Goal: Information Seeking & Learning: Learn about a topic

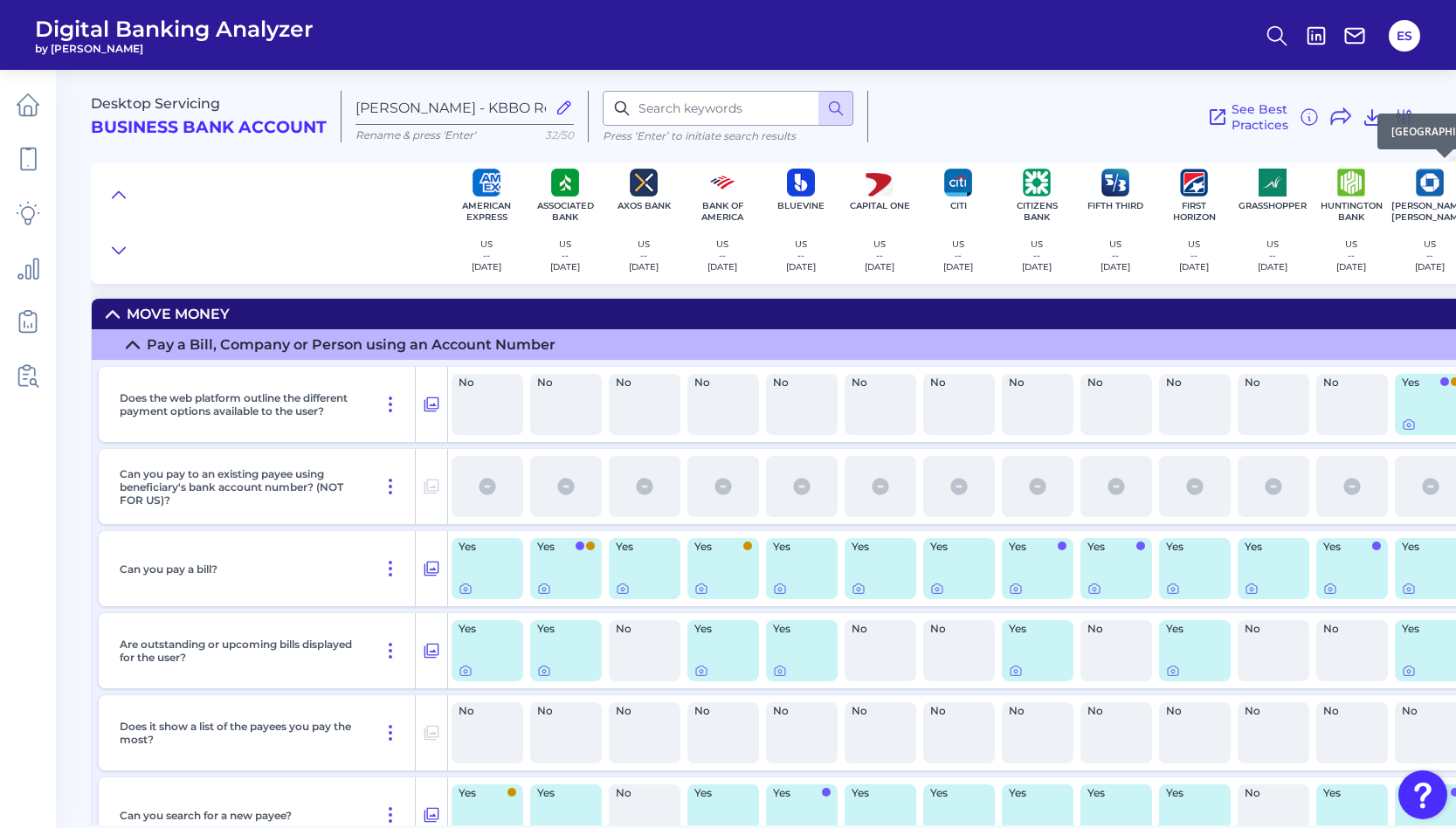
click at [1399, 113] on div "[GEOGRAPHIC_DATA]" at bounding box center [1445, 131] width 135 height 36
click at [1401, 117] on icon at bounding box center [1404, 118] width 21 height 21
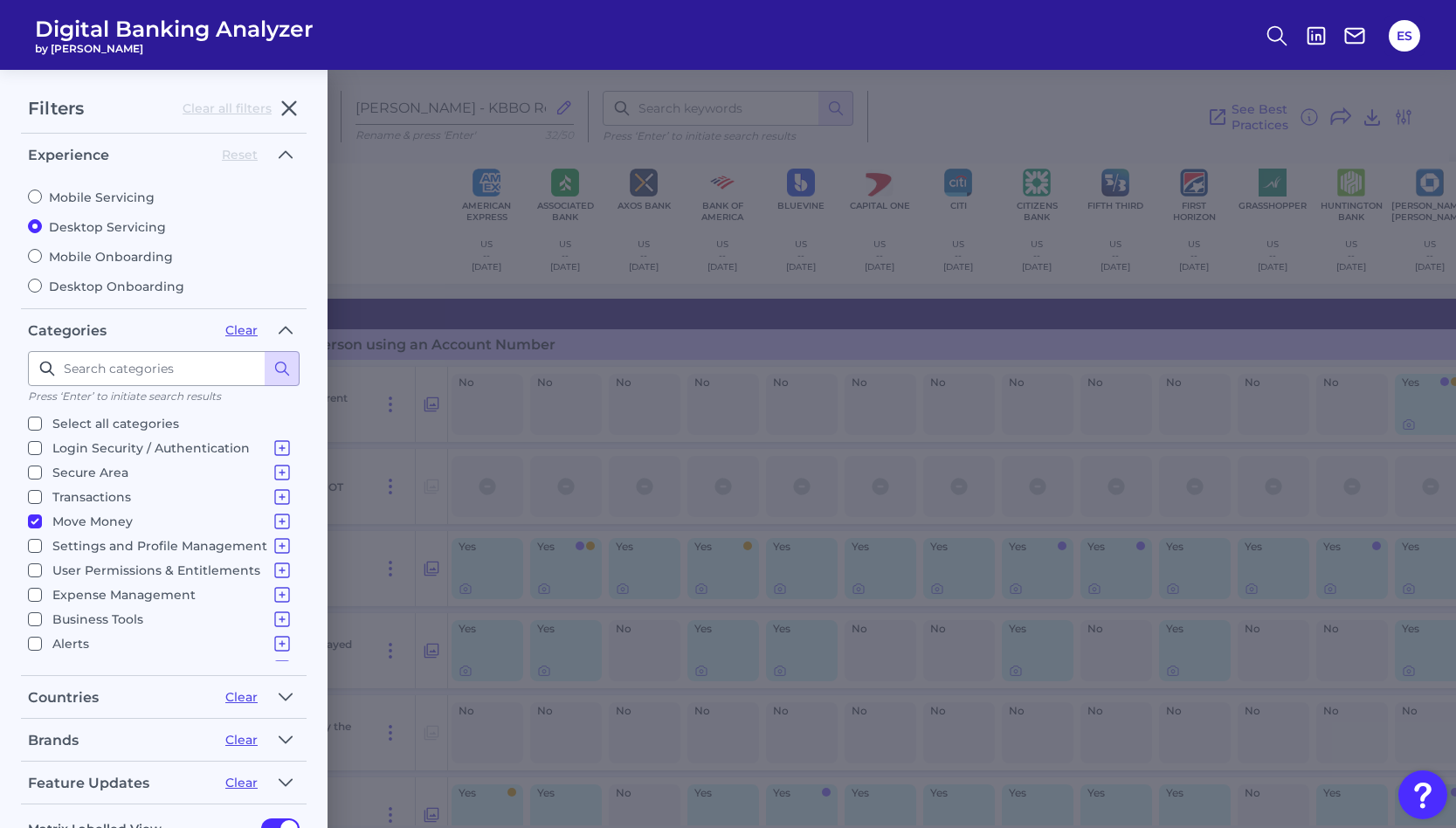
click at [34, 441] on input "Login Security / Authentication Login" at bounding box center [35, 448] width 14 height 14
checkbox input "true"
click at [31, 466] on input "Secure Area Home Screen & Navigation Checking, Current or Spend Account Overvie…" at bounding box center [35, 473] width 14 height 14
checkbox input "true"
click at [34, 517] on input "Move Money Pay a Bill, Company or Person using an Account Number P2P - Payments…" at bounding box center [35, 521] width 14 height 14
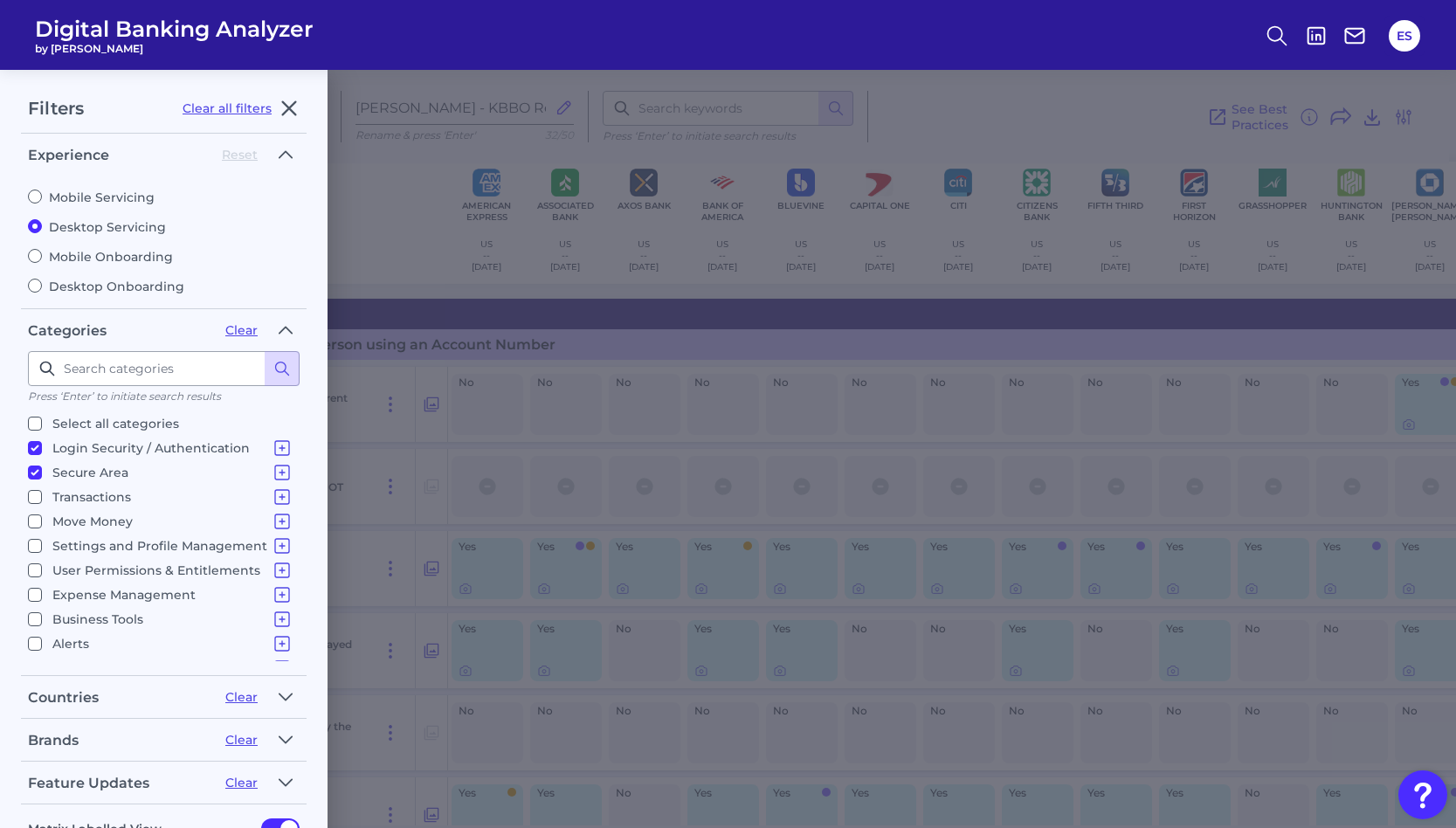
checkbox input "false"
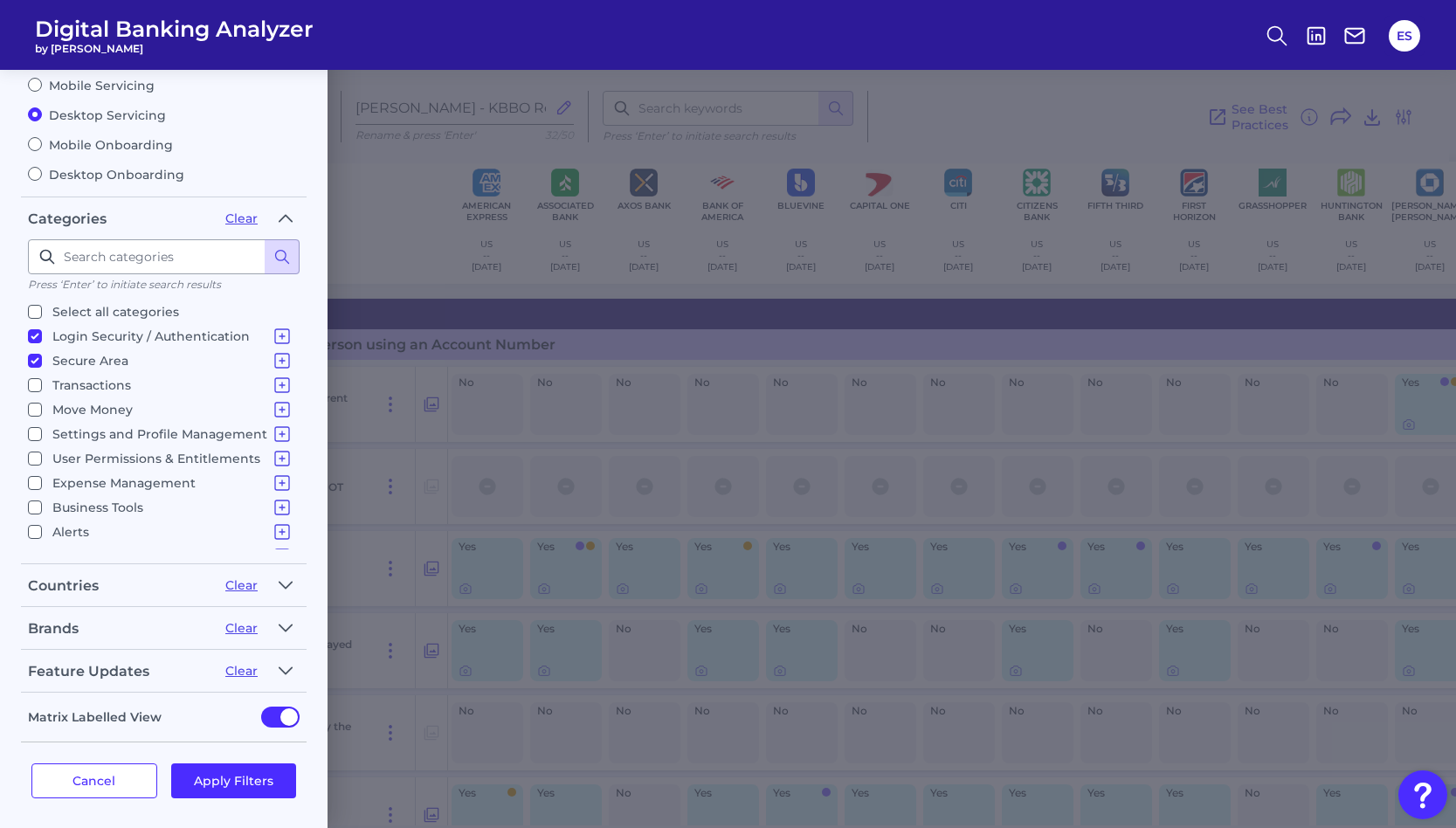
click at [37, 332] on input "Login Security / Authentication Login" at bounding box center [35, 336] width 14 height 14
checkbox input "false"
click at [214, 778] on button "Apply Filters" at bounding box center [234, 780] width 126 height 35
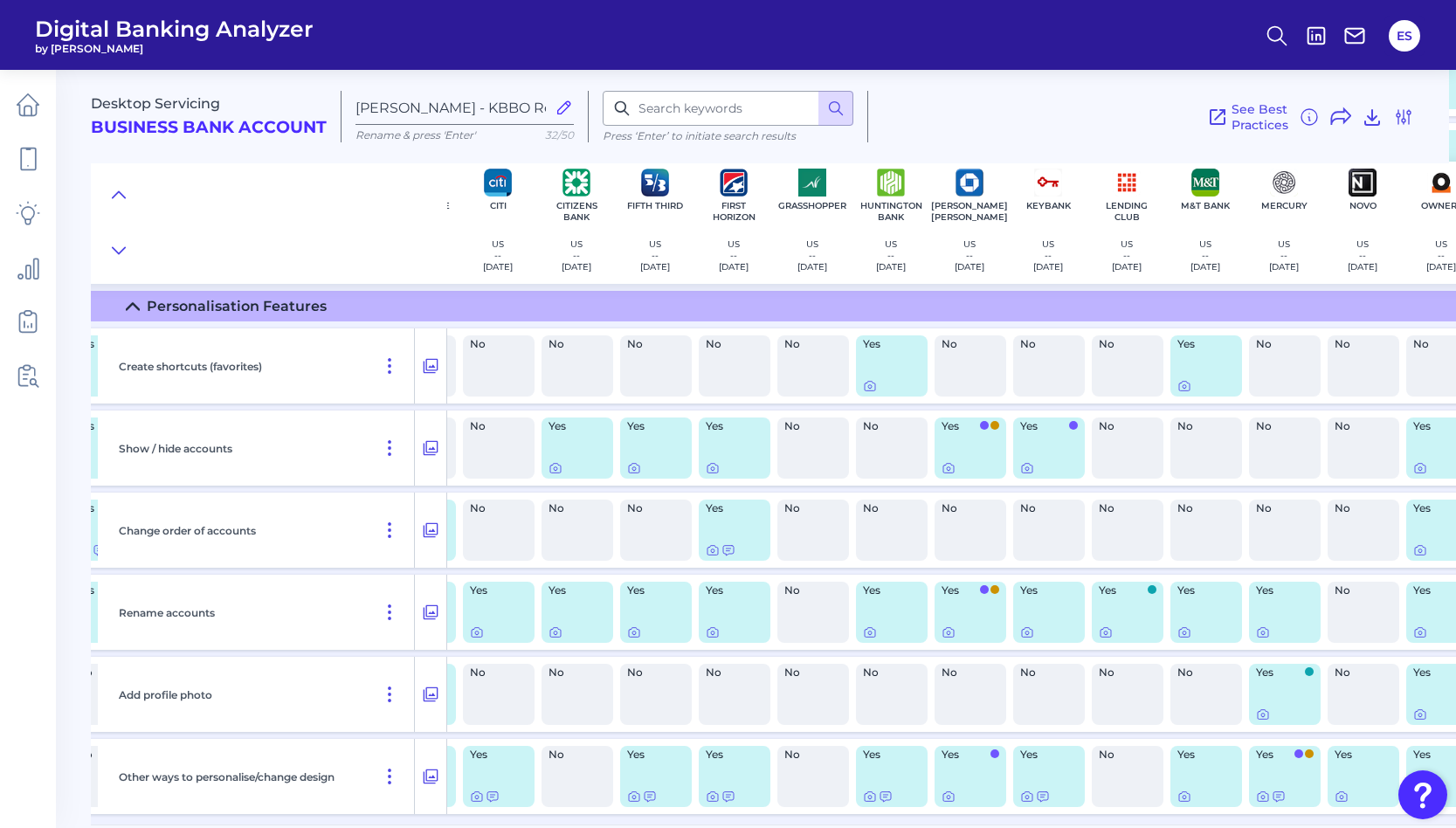
scroll to position [1934, 520]
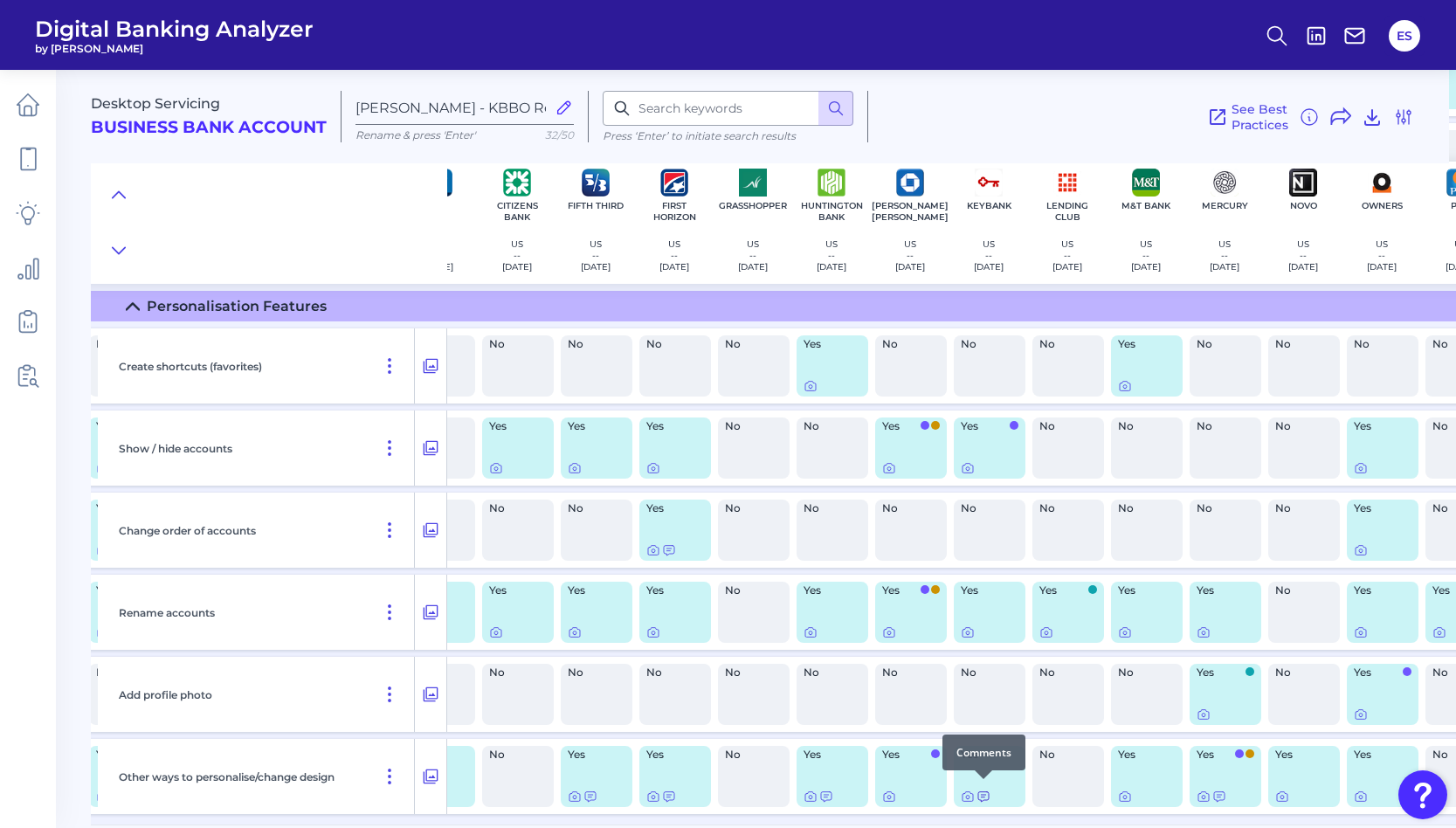
click at [979, 790] on icon at bounding box center [984, 796] width 14 height 14
click at [969, 785] on div at bounding box center [969, 779] width 18 height 18
click at [966, 795] on icon at bounding box center [968, 797] width 4 height 4
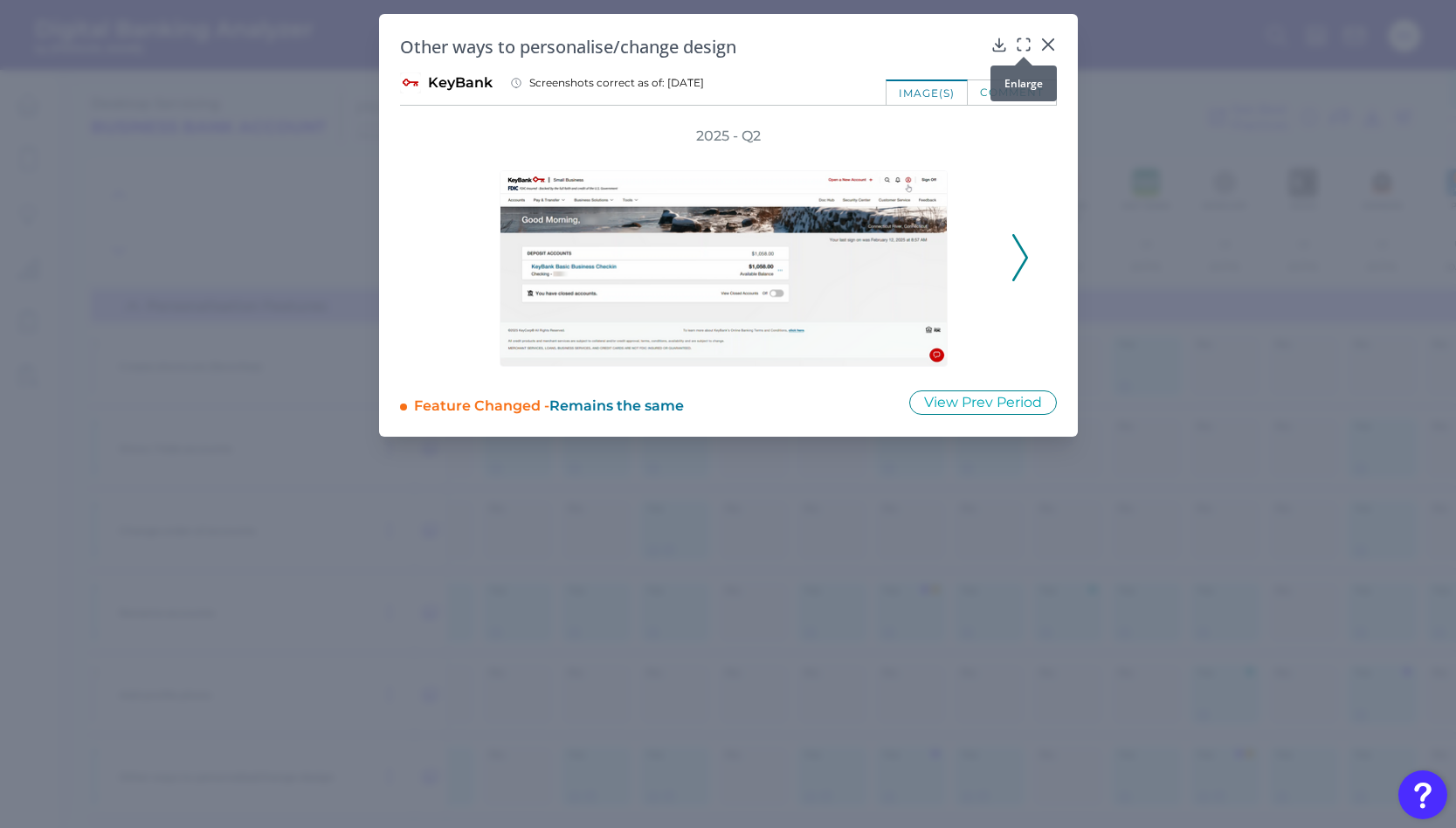
click at [1018, 38] on icon at bounding box center [1018, 39] width 3 height 3
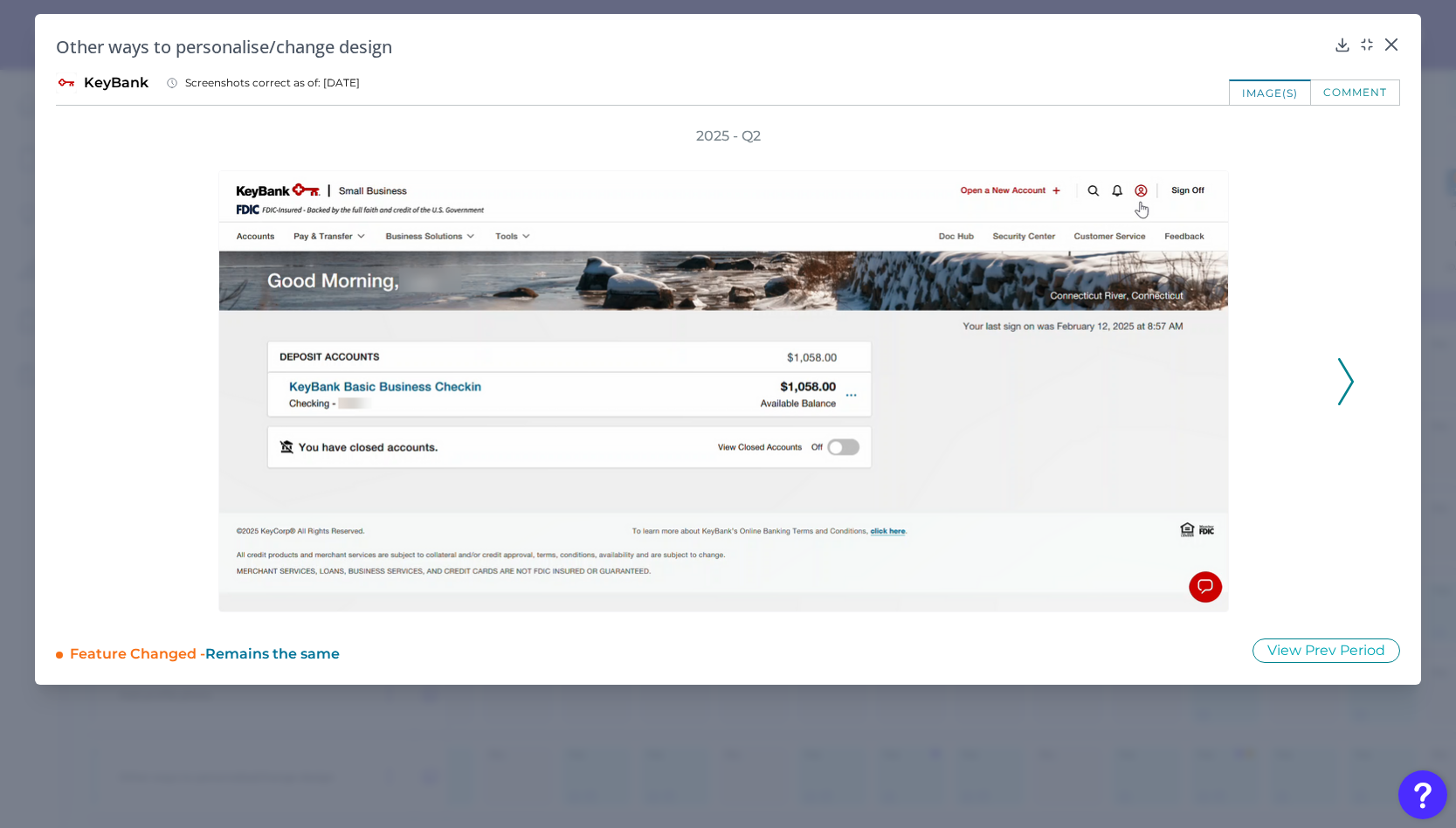
click at [1343, 386] on icon at bounding box center [1346, 381] width 16 height 47
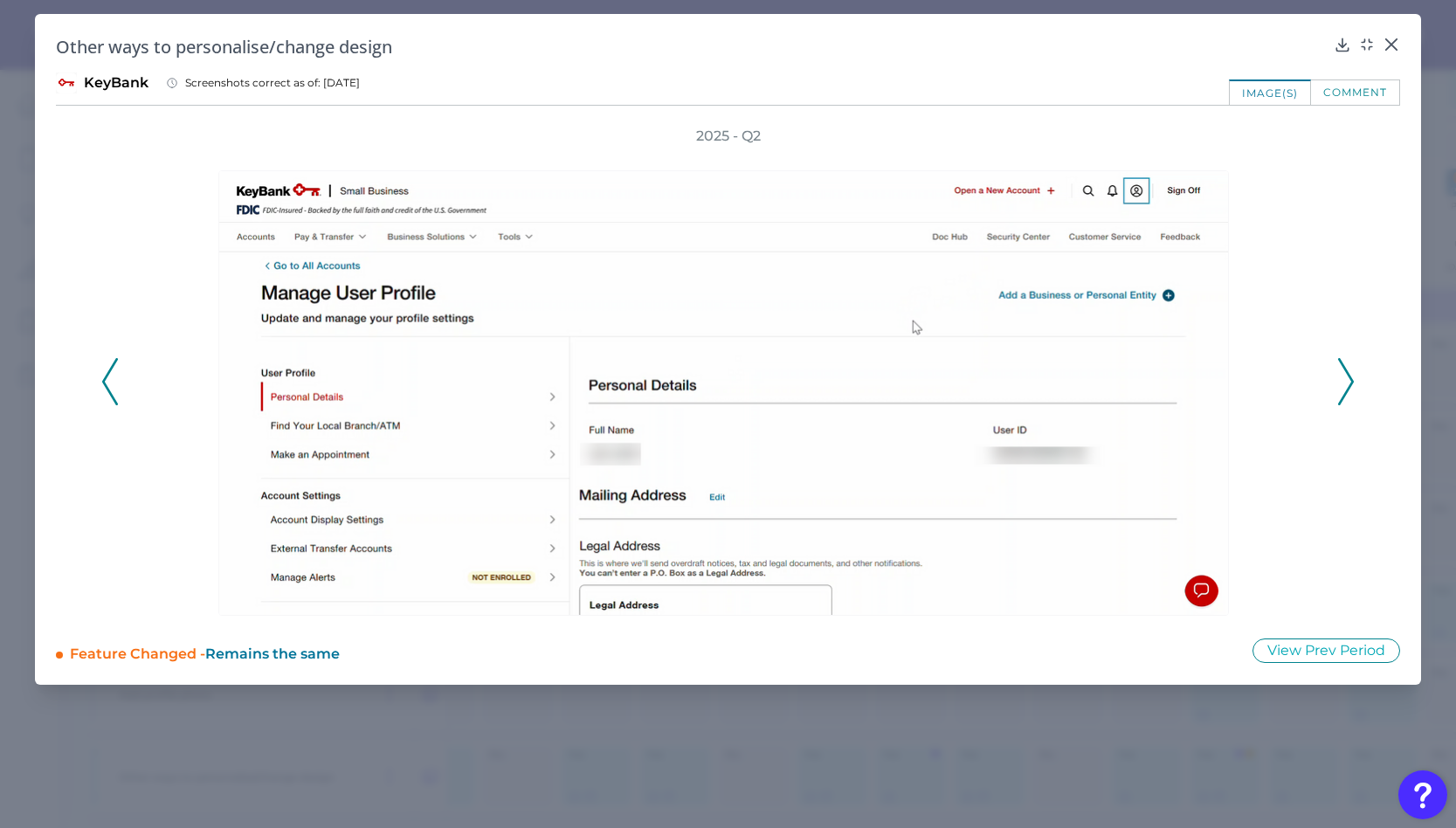
click at [1343, 382] on icon at bounding box center [1346, 381] width 16 height 47
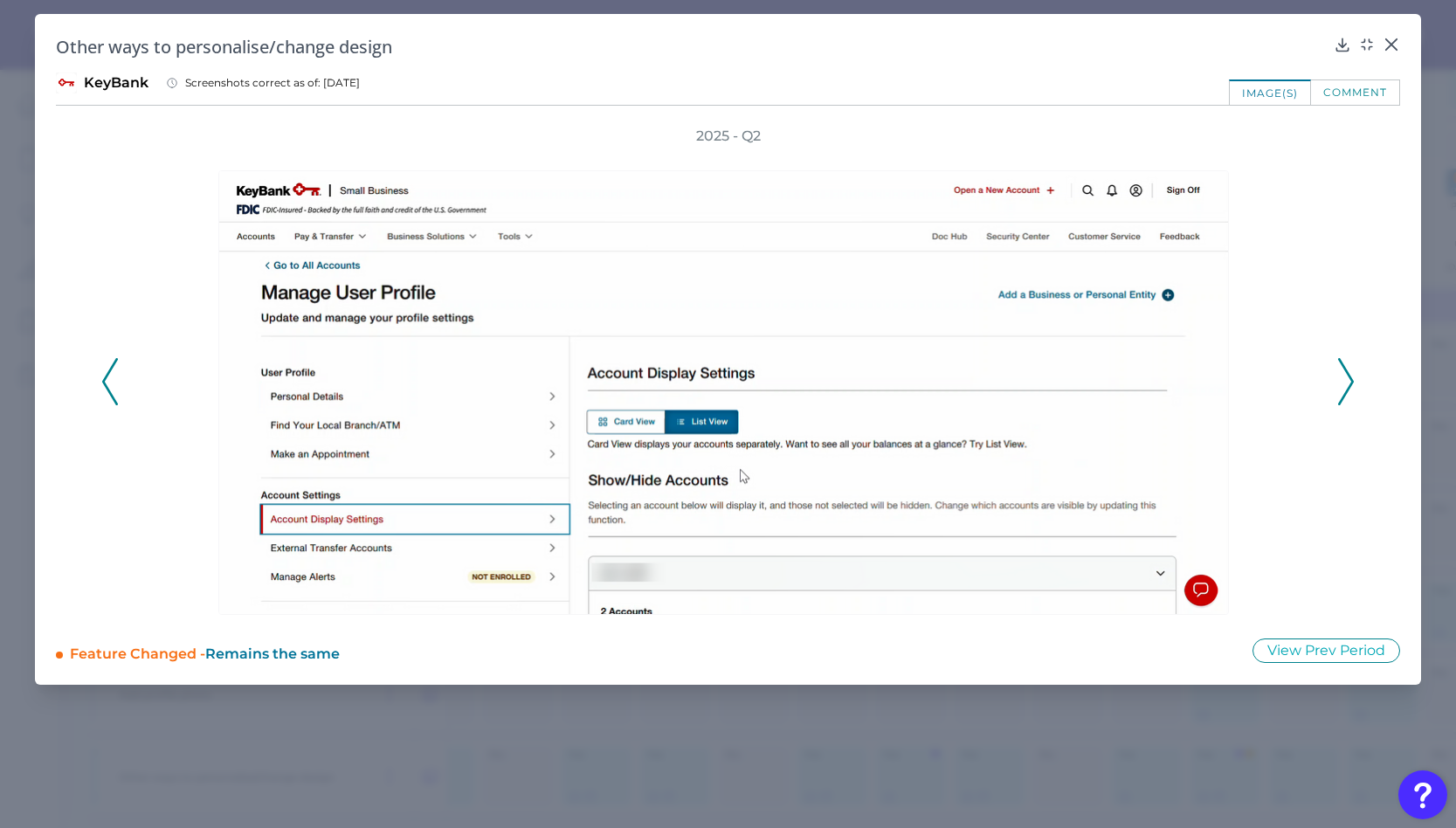
click at [1342, 380] on icon at bounding box center [1346, 381] width 16 height 47
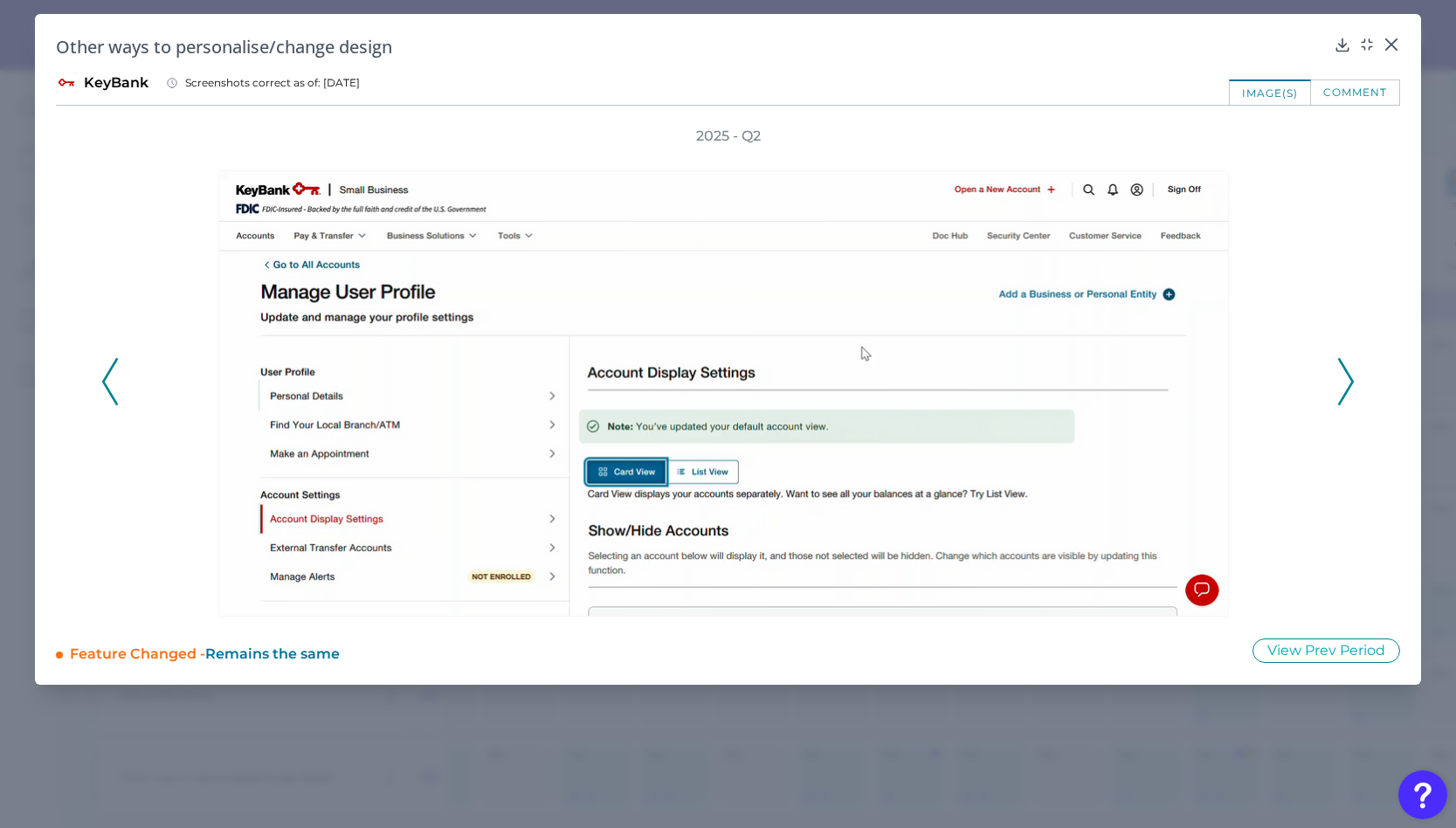
click at [1342, 380] on icon at bounding box center [1346, 381] width 16 height 47
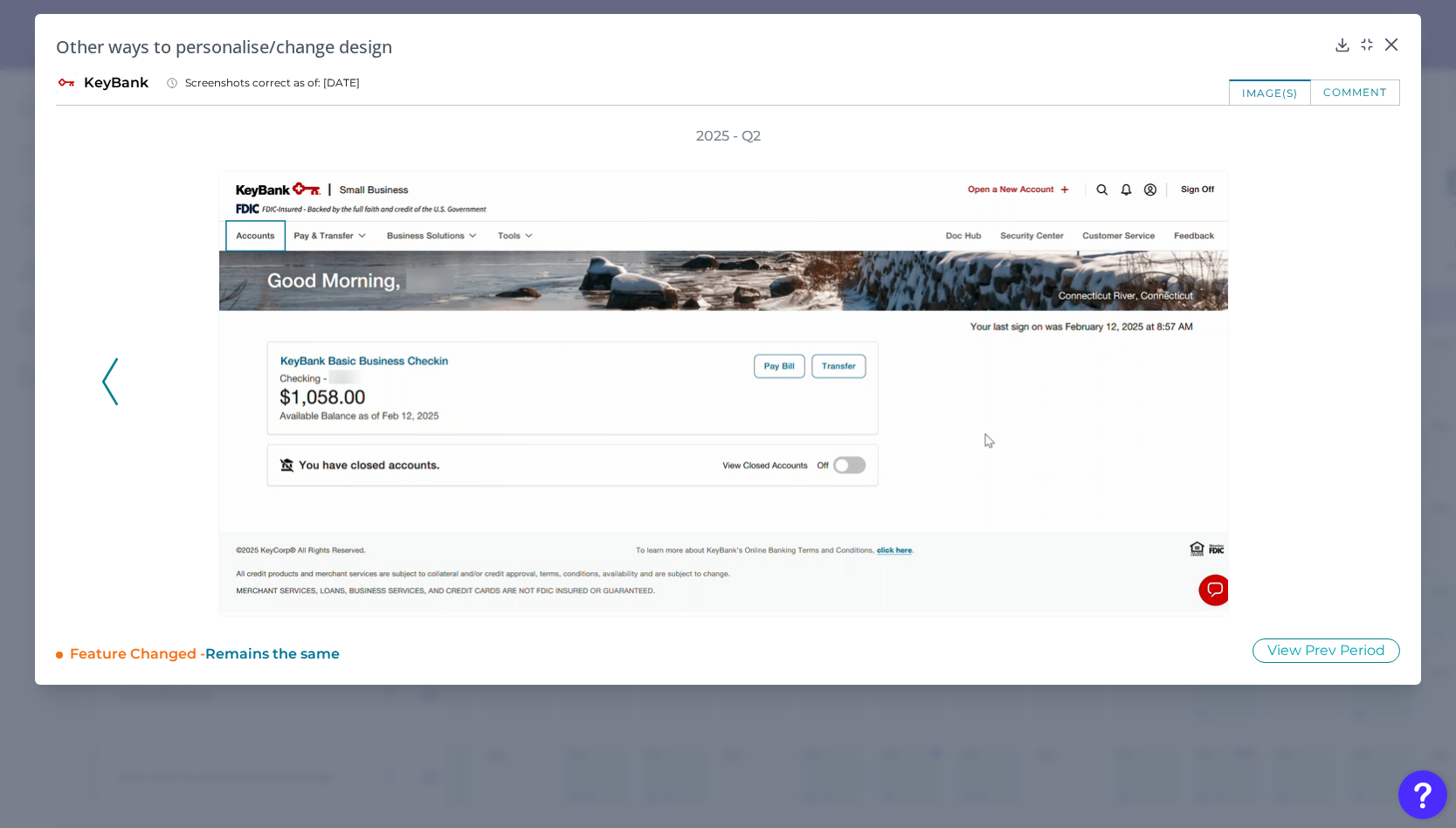
click at [116, 363] on icon at bounding box center [111, 381] width 16 height 47
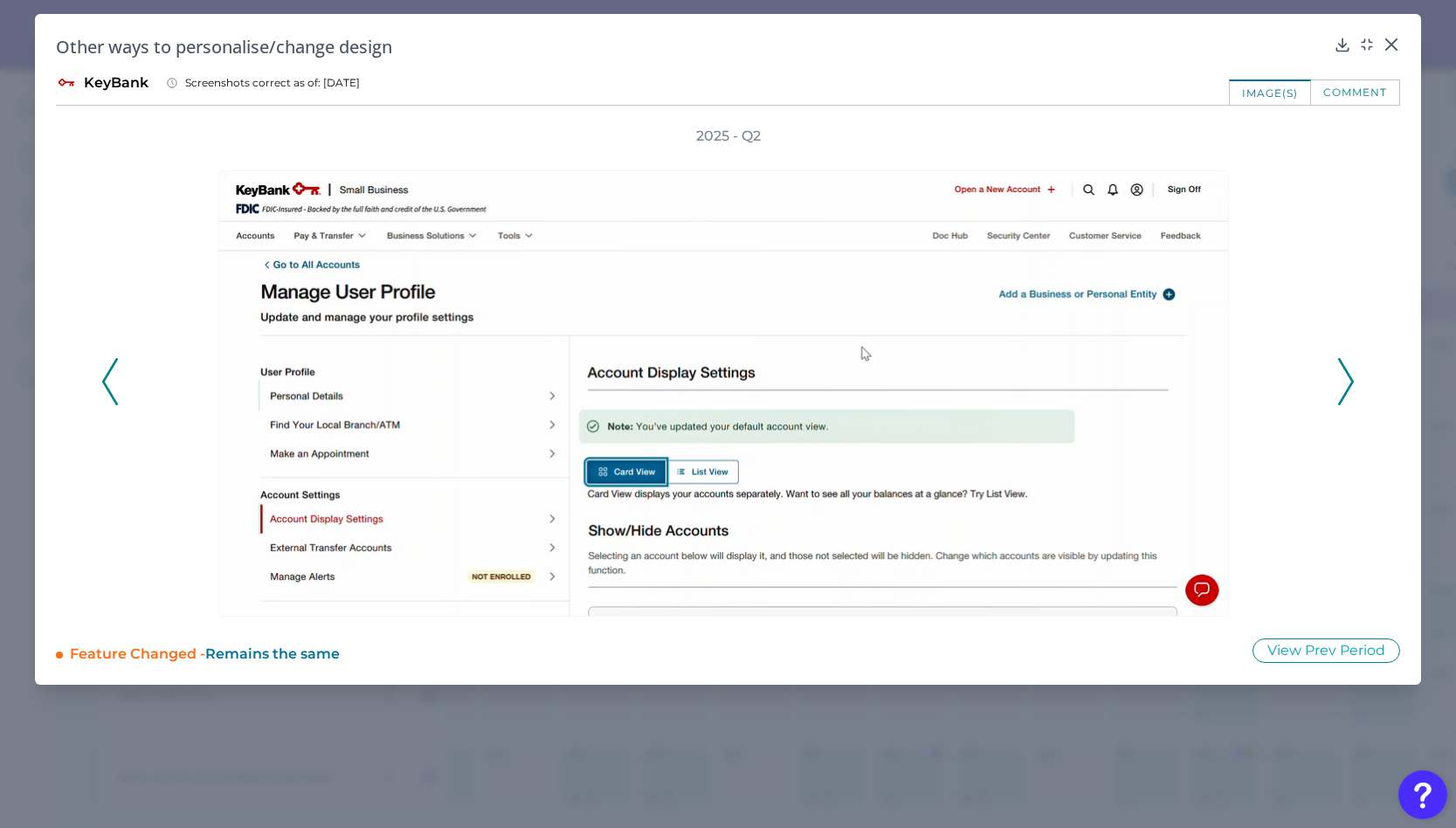
click at [116, 363] on icon at bounding box center [111, 381] width 16 height 47
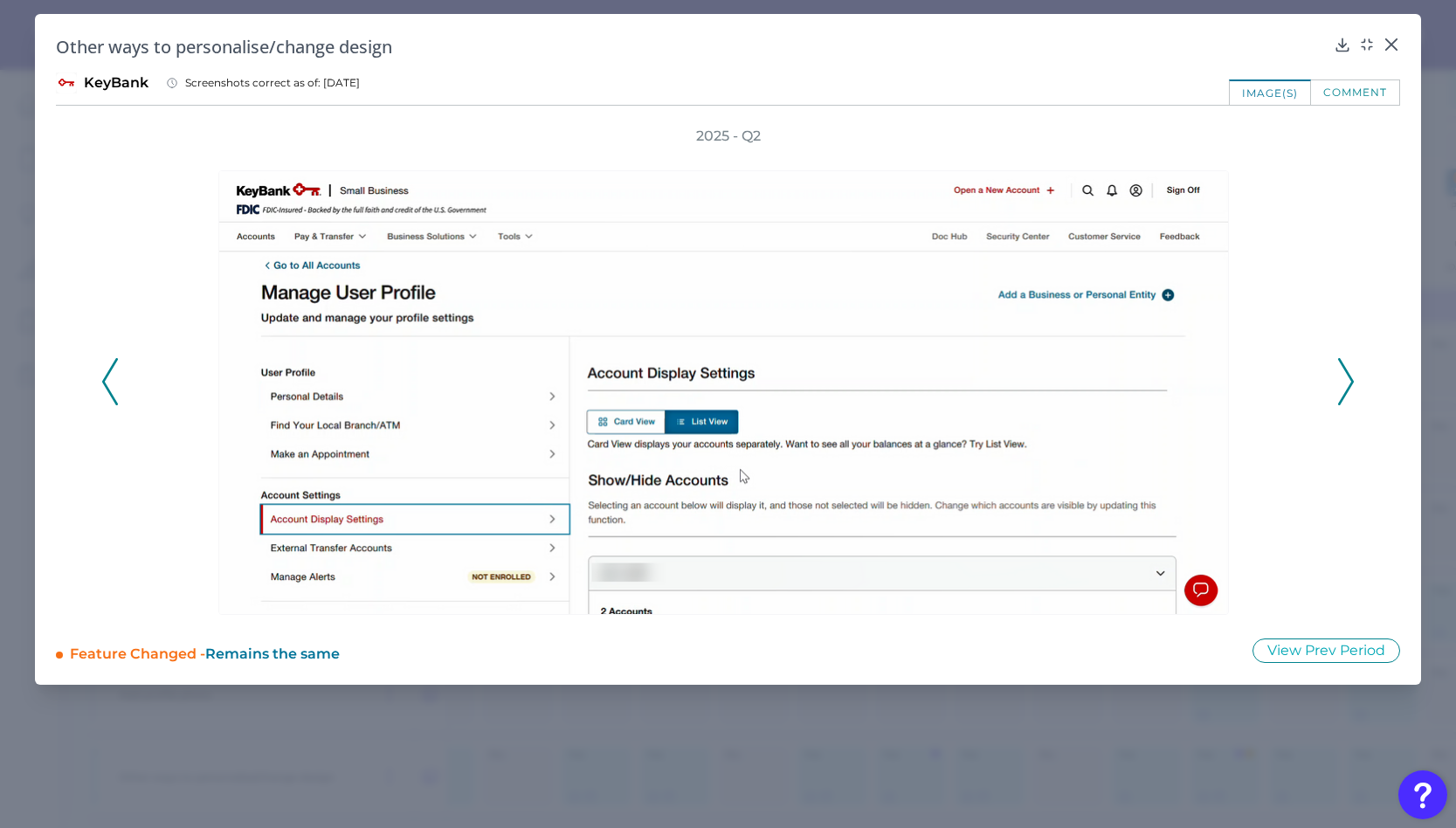
click at [107, 384] on icon at bounding box center [111, 381] width 16 height 47
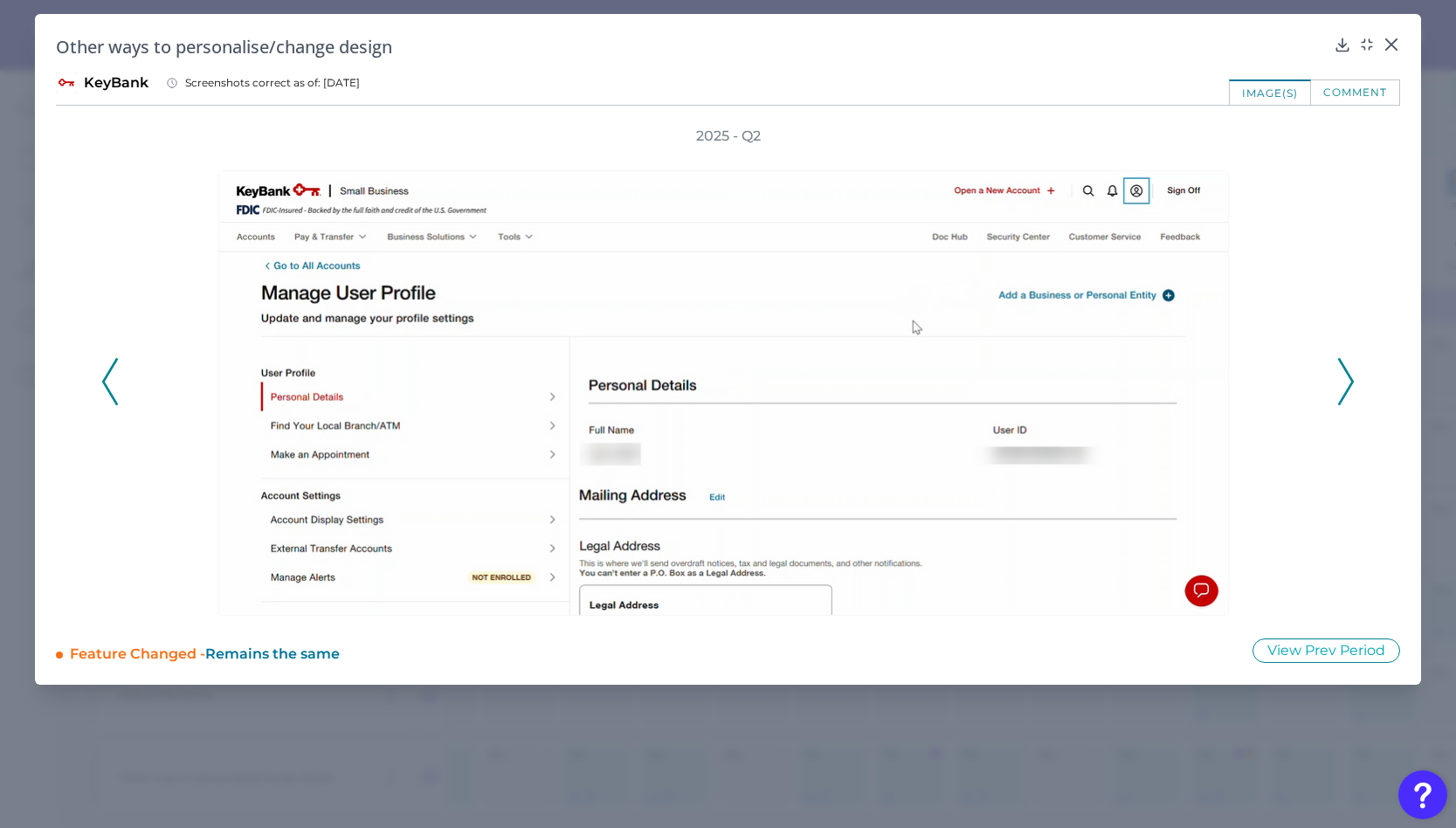
click at [108, 375] on icon at bounding box center [111, 381] width 16 height 47
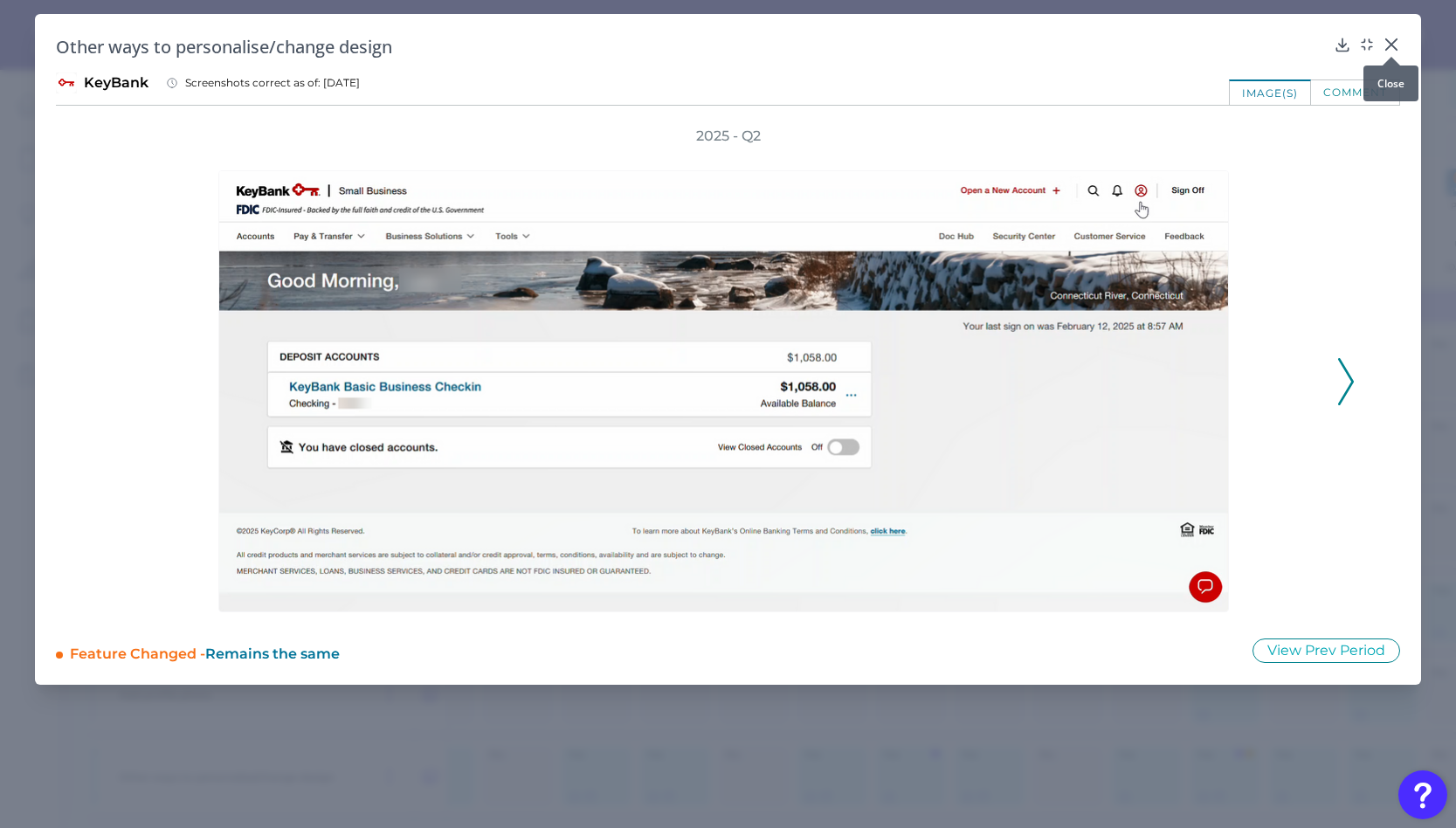
click at [1398, 37] on icon at bounding box center [1391, 45] width 18 height 18
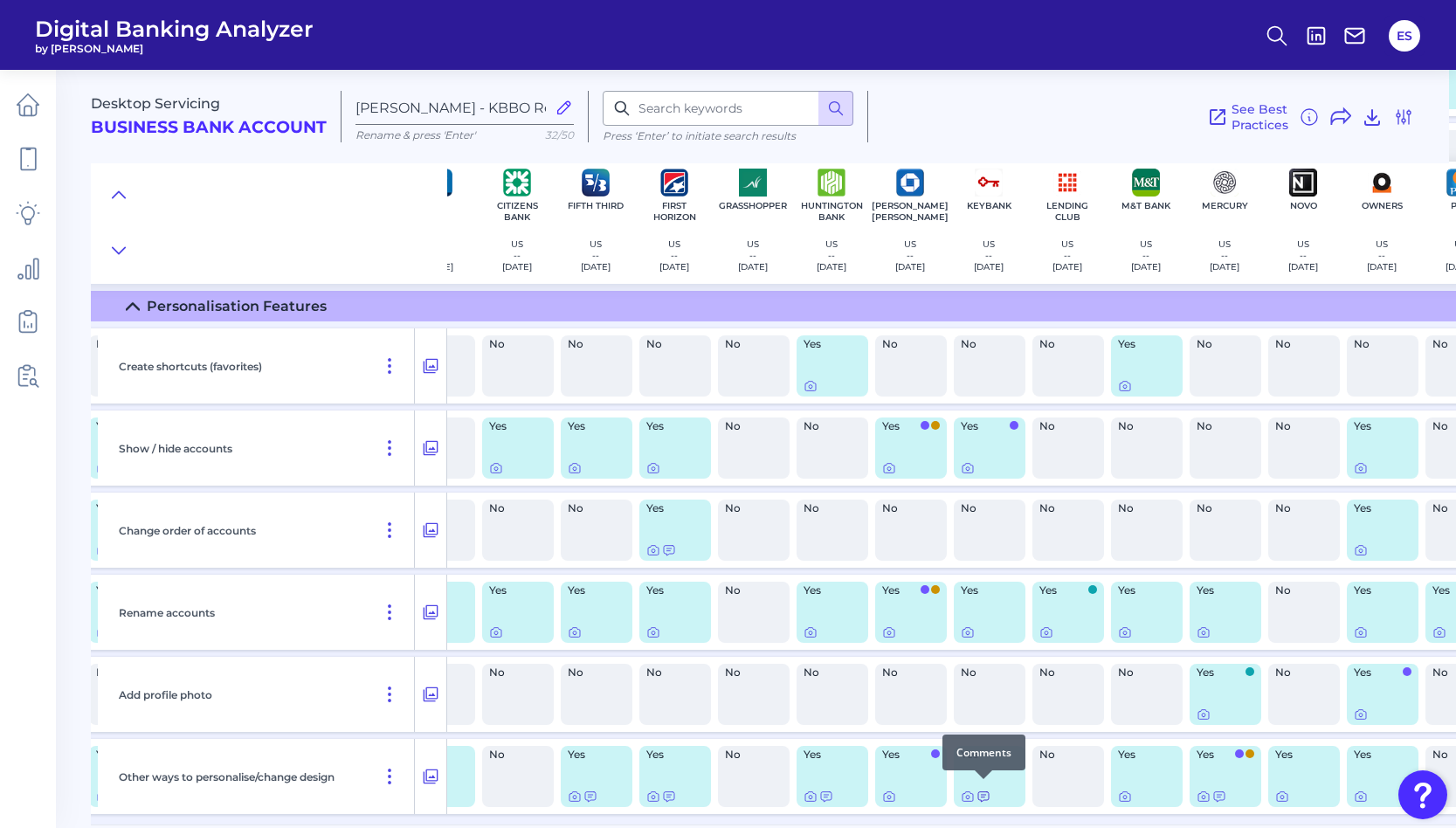
click at [982, 789] on icon at bounding box center [984, 796] width 14 height 14
click at [972, 786] on div at bounding box center [969, 779] width 18 height 18
click at [966, 789] on icon at bounding box center [968, 796] width 14 height 14
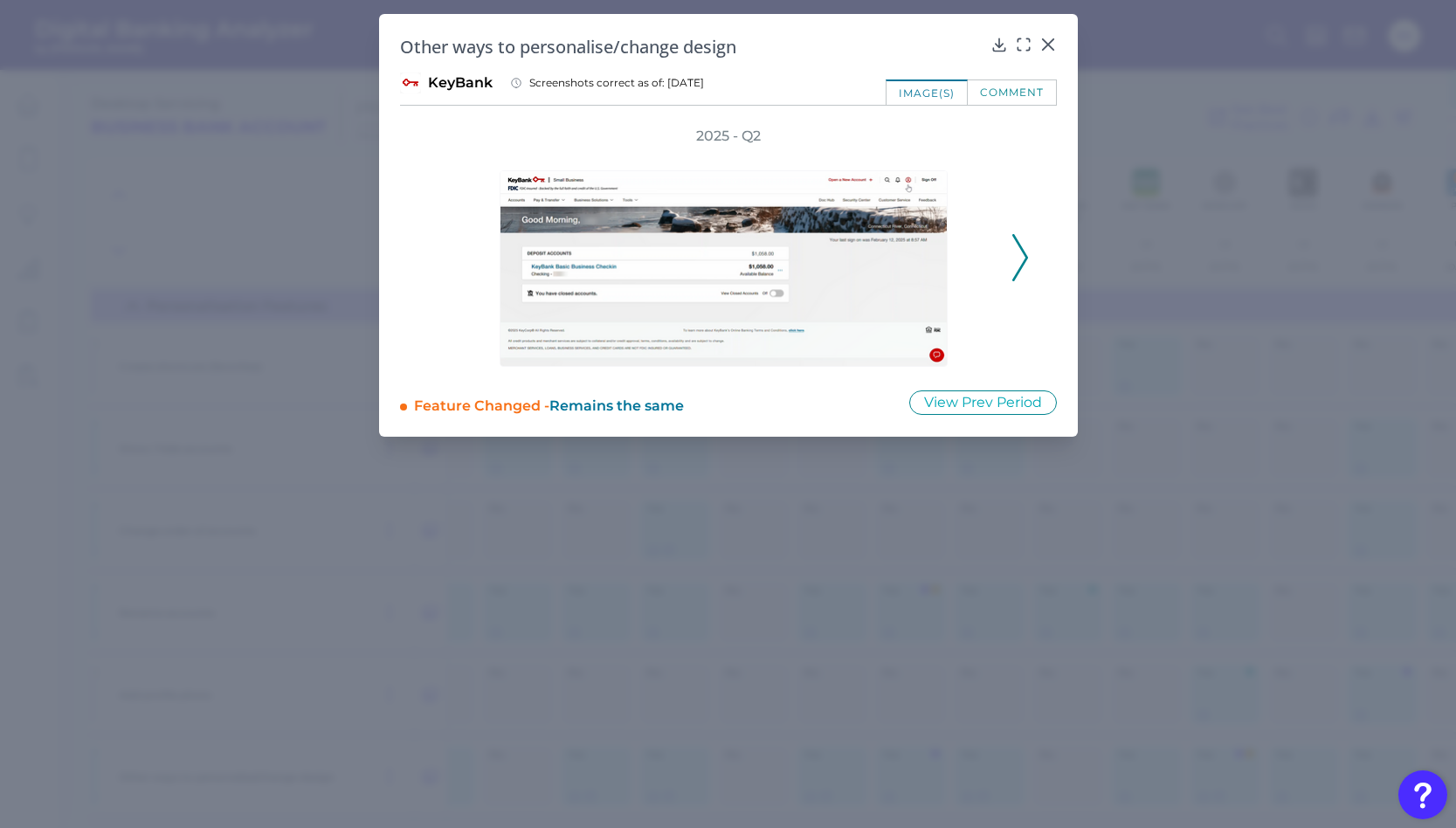
click at [1021, 257] on icon at bounding box center [1020, 257] width 16 height 47
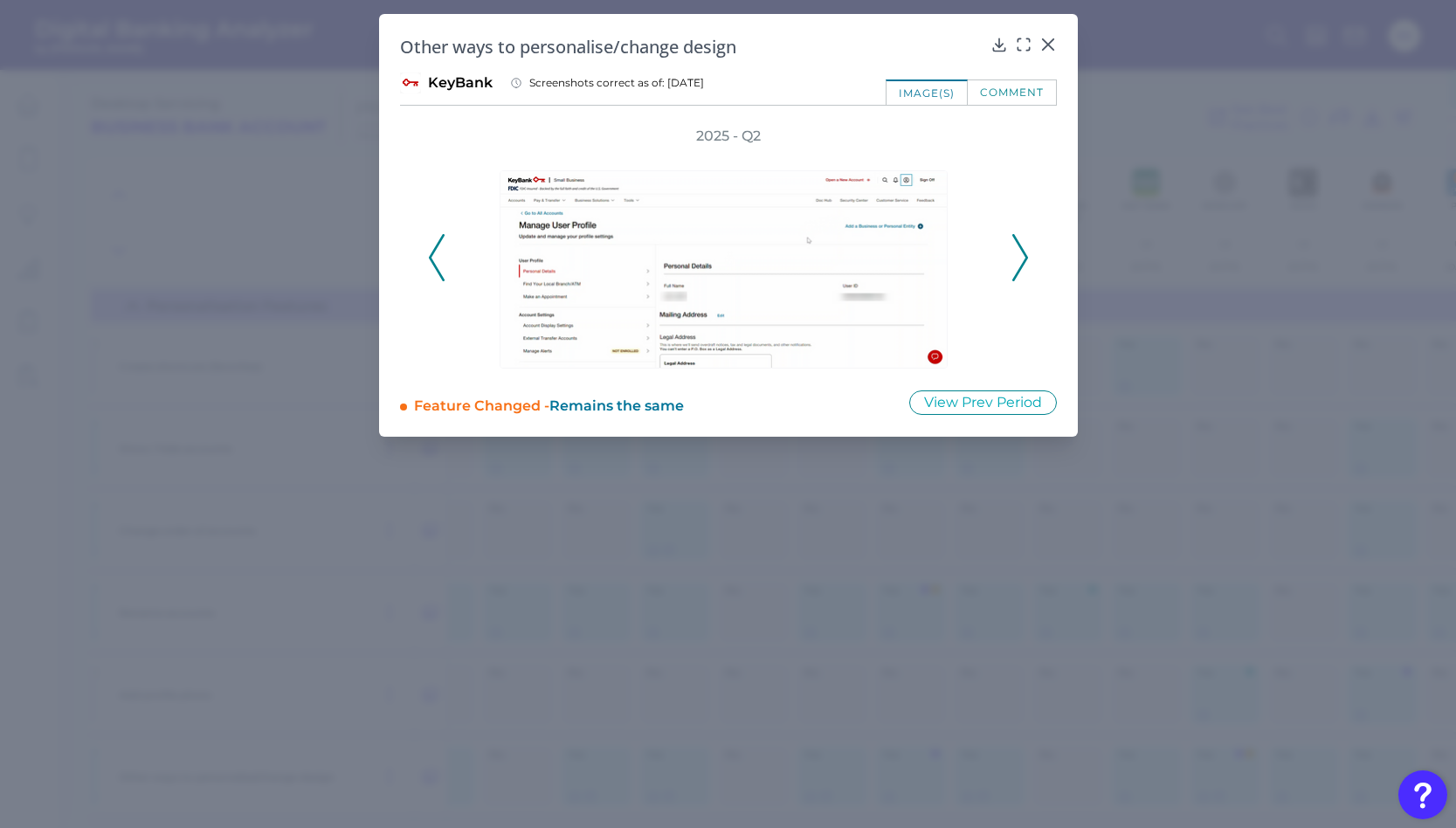
click at [1021, 257] on icon at bounding box center [1020, 257] width 16 height 47
click at [1023, 45] on icon at bounding box center [1024, 45] width 18 height 18
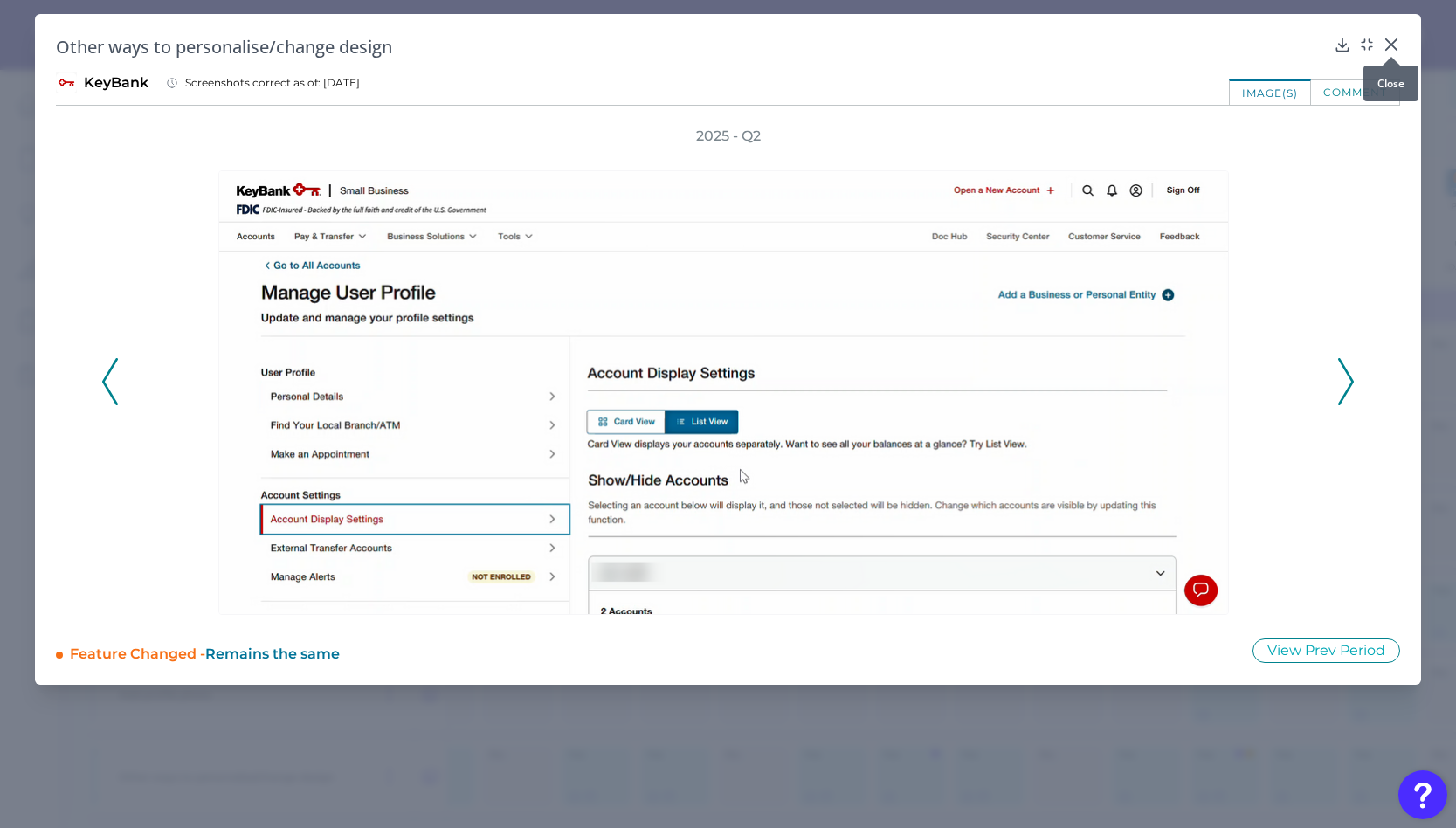
click at [1395, 44] on icon at bounding box center [1391, 45] width 18 height 18
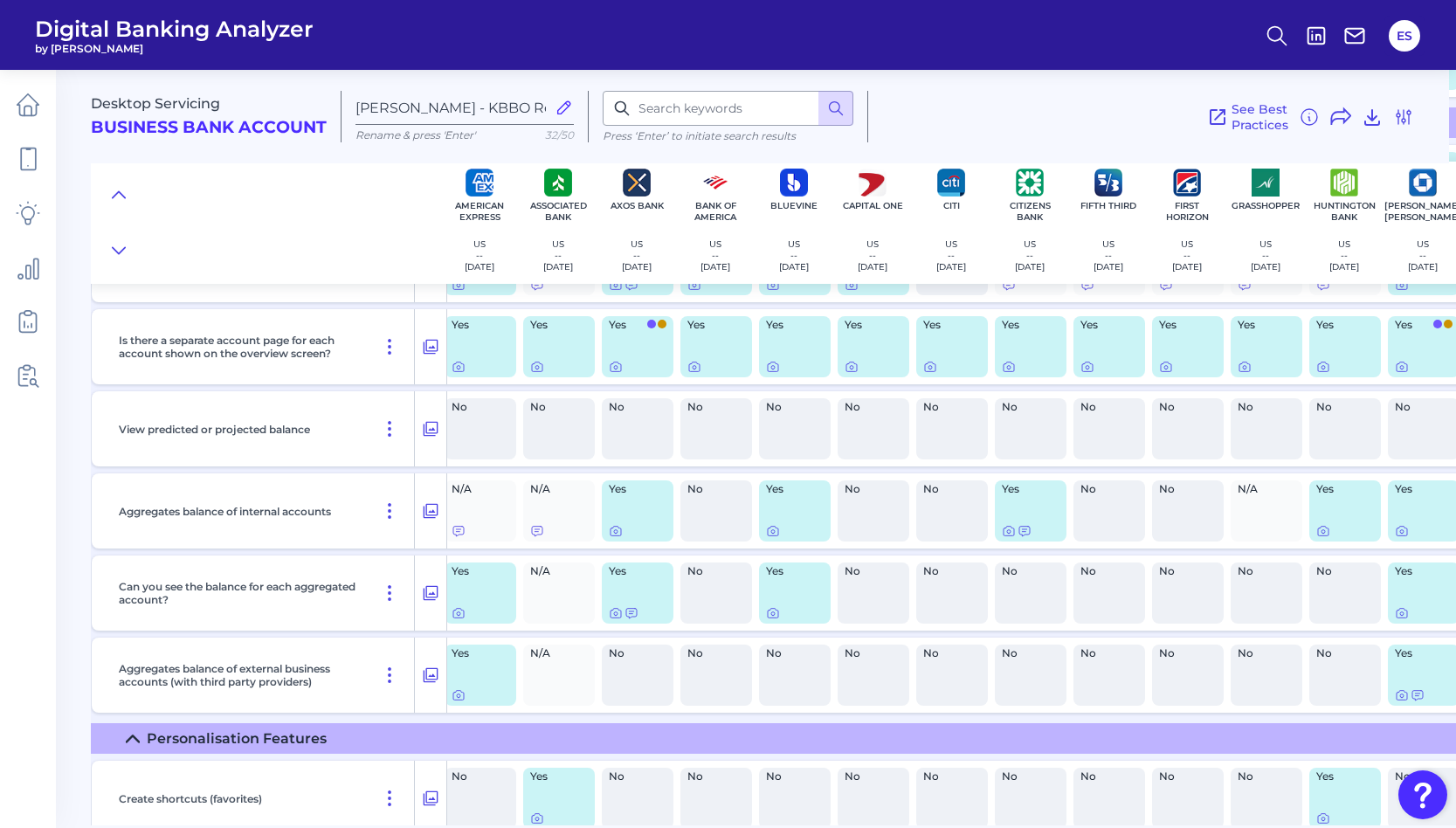
scroll to position [1493, 9]
